Goal: Task Accomplishment & Management: Use online tool/utility

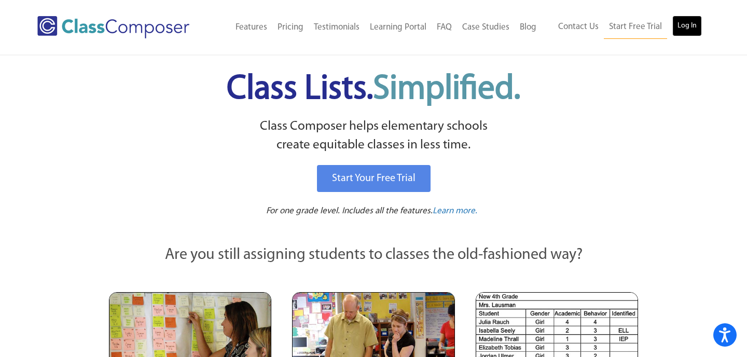
click at [694, 33] on link "Log In" at bounding box center [688, 26] width 30 height 21
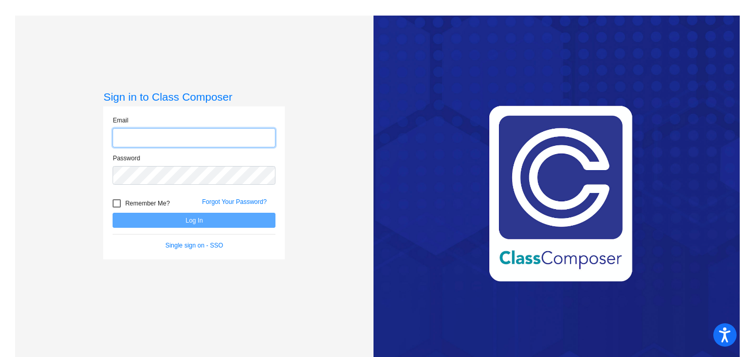
type input "[PERSON_NAME][EMAIL_ADDRESS][DOMAIN_NAME]"
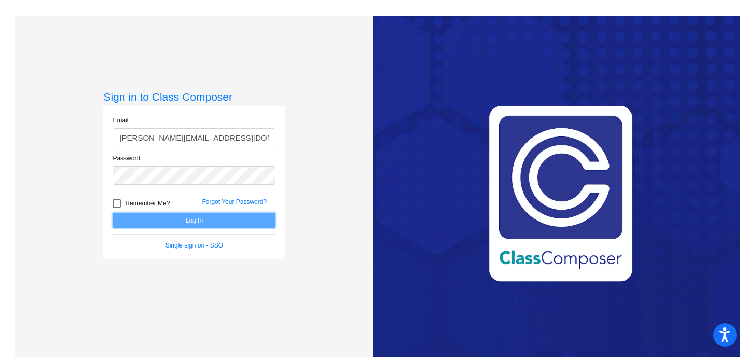
click at [213, 227] on button "Log In" at bounding box center [194, 220] width 163 height 15
click at [214, 222] on button "Log In" at bounding box center [194, 220] width 163 height 15
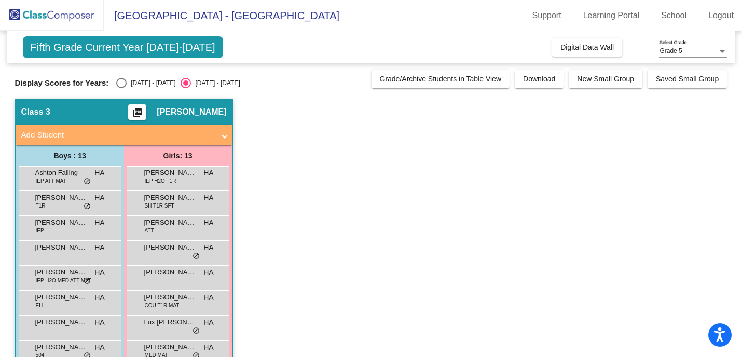
click at [120, 83] on div "Select an option" at bounding box center [121, 83] width 10 height 10
click at [121, 88] on input "2024 - 2025" at bounding box center [121, 88] width 1 height 1
radio input "true"
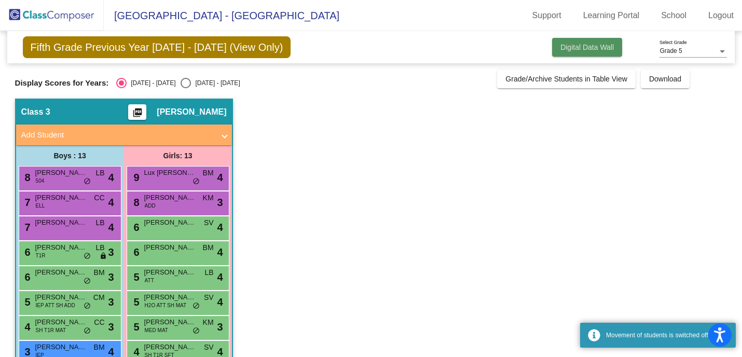
click at [608, 46] on span "Digital Data Wall" at bounding box center [587, 47] width 53 height 8
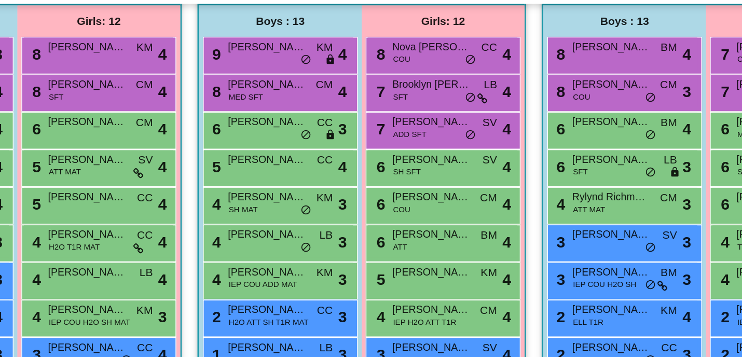
scroll to position [699, 6]
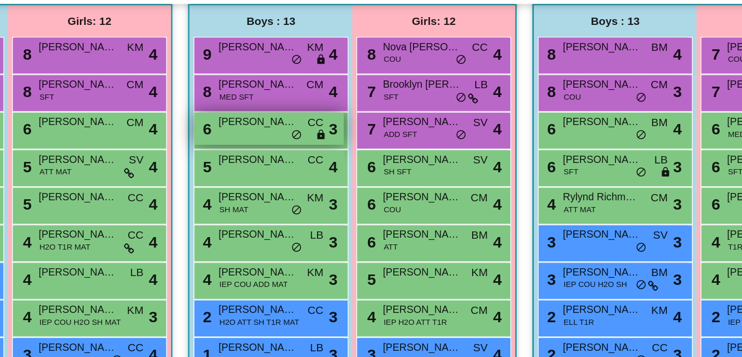
click at [342, 154] on span "lock" at bounding box center [343, 150] width 7 height 8
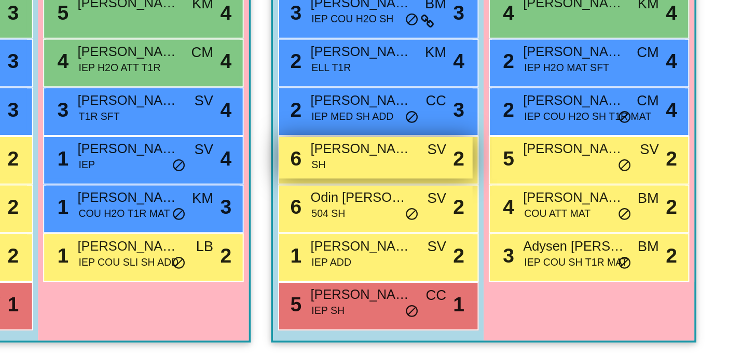
scroll to position [769, 120]
